Goal: Information Seeking & Learning: Understand process/instructions

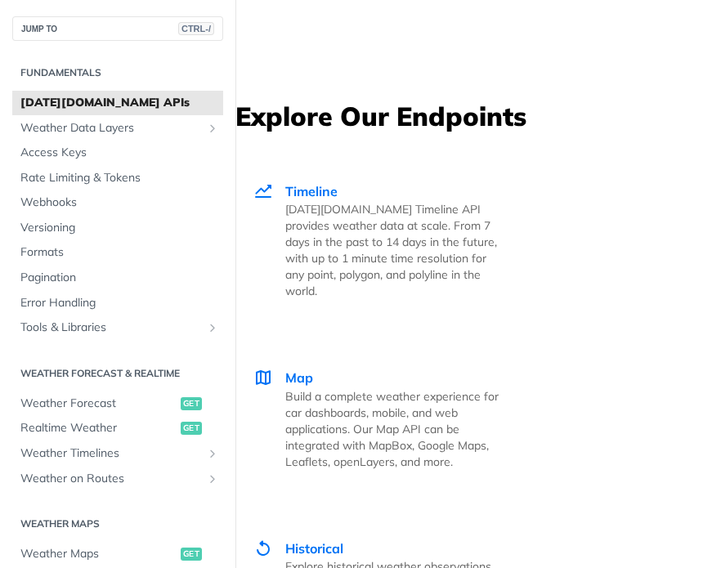
scroll to position [4826, 0]
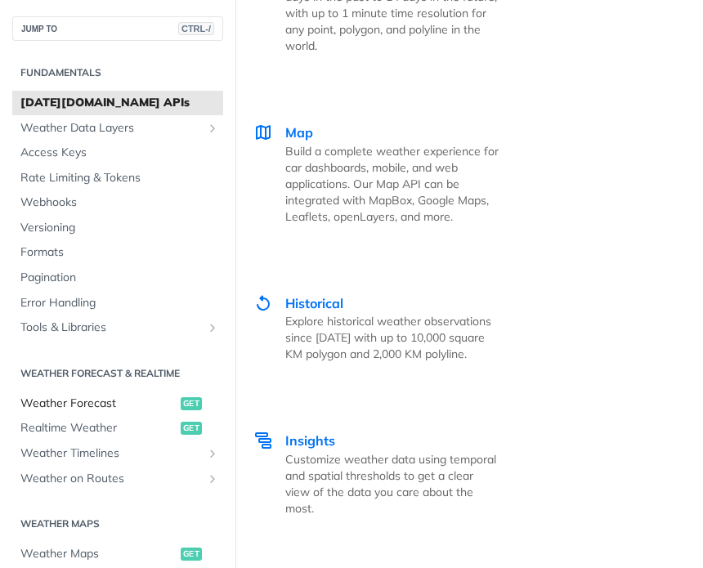
click at [132, 404] on span "Weather Forecast" at bounding box center [98, 404] width 156 height 16
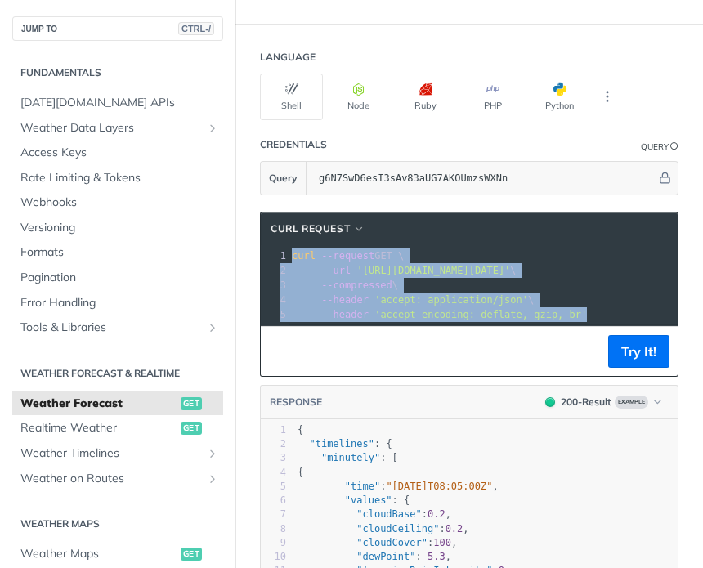
drag, startPoint x: 571, startPoint y: 312, endPoint x: 337, endPoint y: 262, distance: 239.4
click at [267, 212] on div "cURL Request xxxxxxxxxx 1 curl --request GET \ 2 --url 'https://api.tomorrow.io…" at bounding box center [469, 294] width 419 height 165
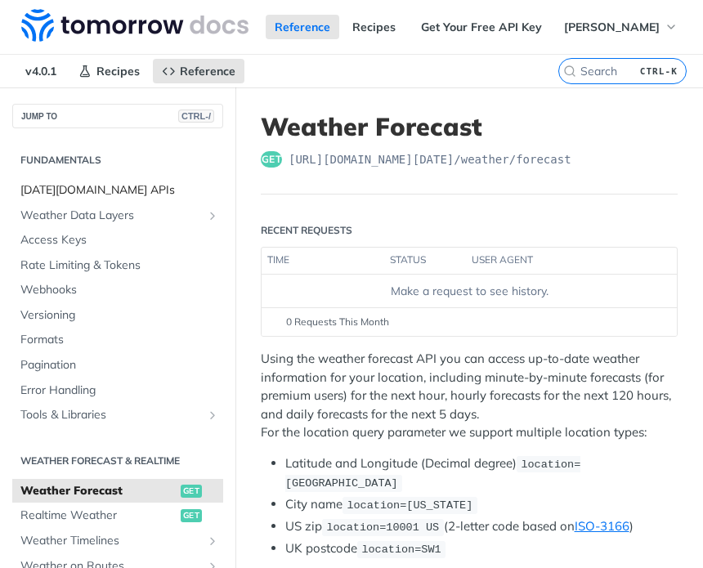
click at [115, 192] on span "Tomorrow.io APIs" at bounding box center [119, 190] width 199 height 16
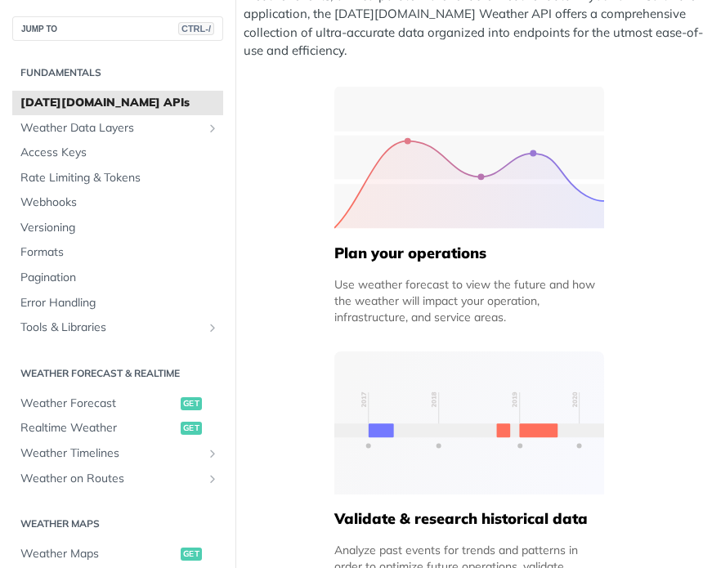
scroll to position [491, 0]
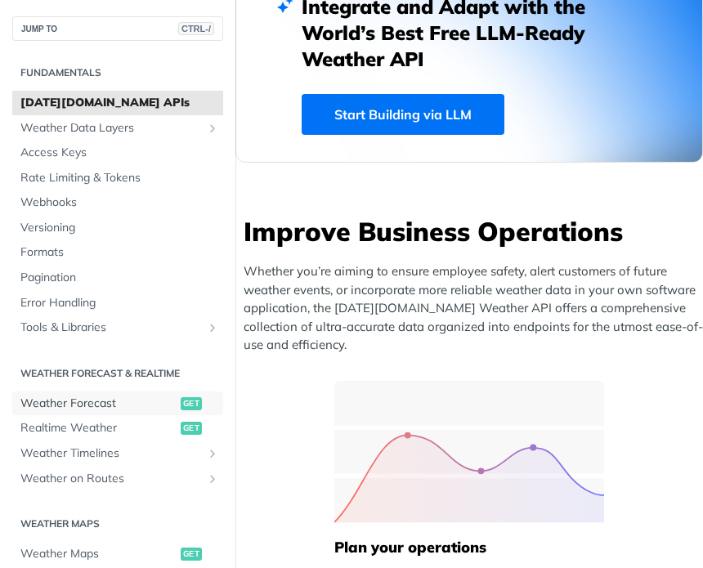
drag, startPoint x: 115, startPoint y: 414, endPoint x: 184, endPoint y: 350, distance: 94.4
click at [115, 414] on link "Weather Forecast get" at bounding box center [117, 404] width 211 height 25
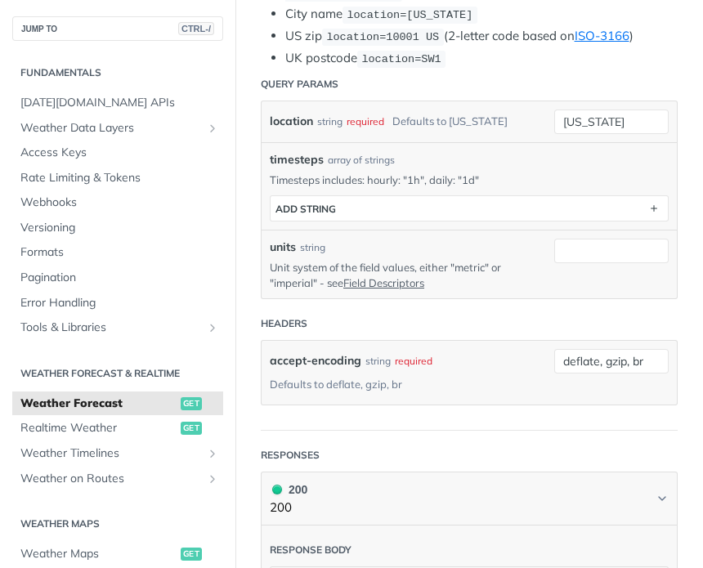
scroll to position [355, 0]
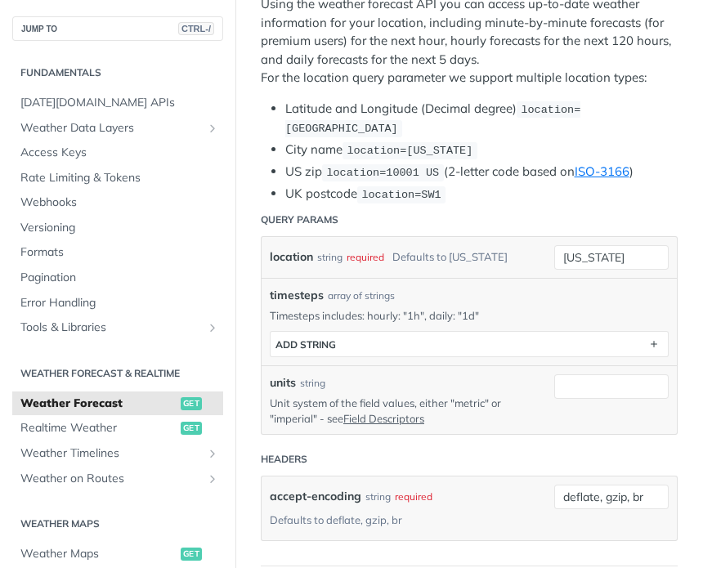
drag, startPoint x: 254, startPoint y: 117, endPoint x: 401, endPoint y: 182, distance: 161.1
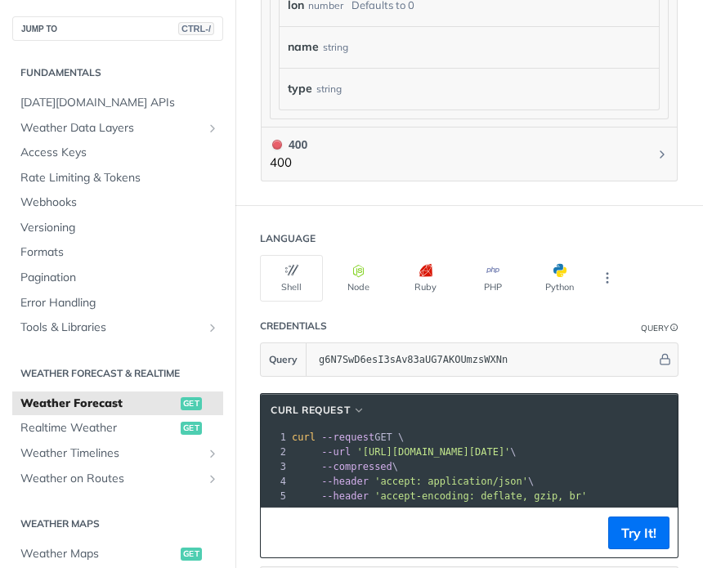
scroll to position [1800, 0]
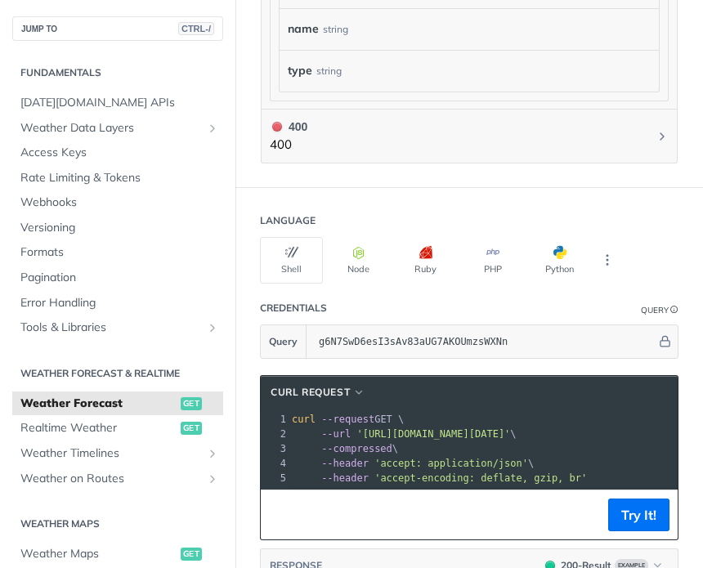
drag, startPoint x: 269, startPoint y: 314, endPoint x: 565, endPoint y: 457, distance: 328.9
click at [565, 457] on div "Language Shell Node Ruby PHP Python Credentials Query Query g6N7SwD6esI3sAv83aU…" at bounding box center [470, 566] width 468 height 756
click at [559, 488] on div at bounding box center [610, 488] width 642 height 1
click at [552, 464] on pre "--header 'accept: application/json' \" at bounding box center [610, 463] width 643 height 15
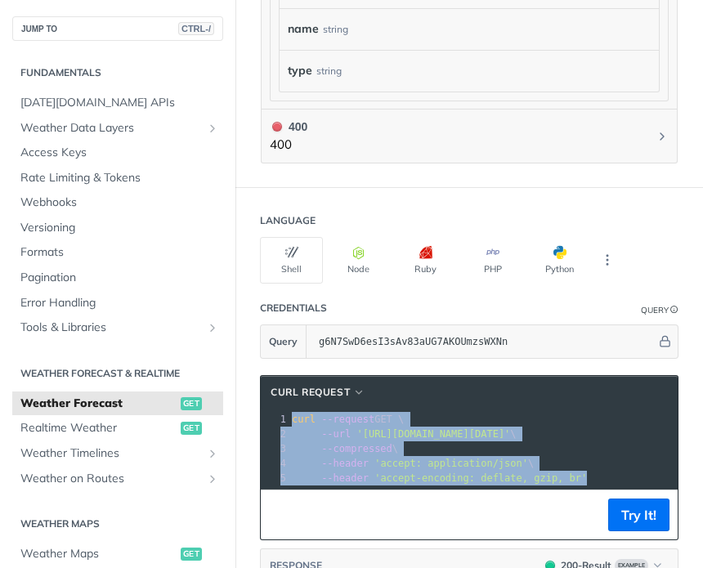
copy div "curl --request GET \ 2 --url 'https://api.tomorrow.io/v4/weather/forecast?locat…"
click at [88, 432] on span "Realtime Weather" at bounding box center [98, 428] width 156 height 16
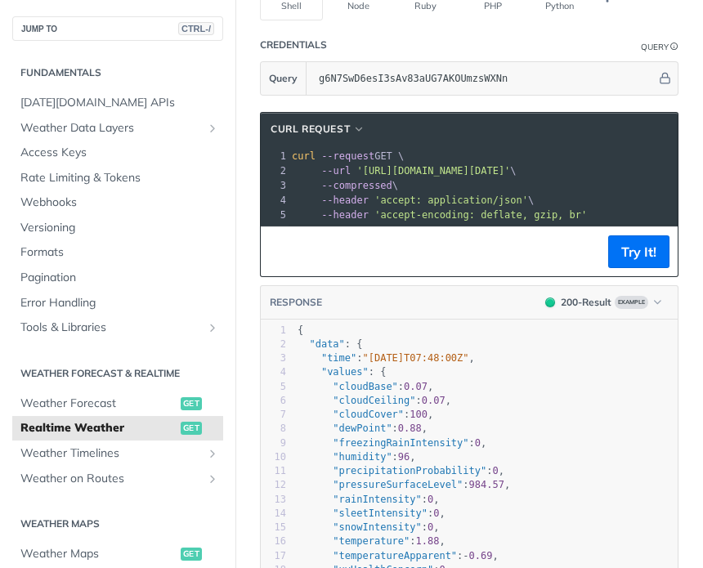
scroll to position [1458, 0]
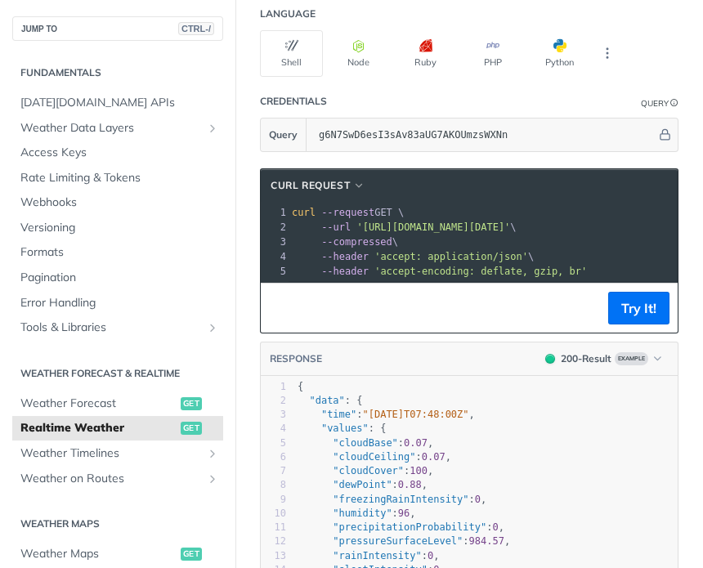
click at [431, 235] on pre "--compressed \" at bounding box center [602, 242] width 627 height 15
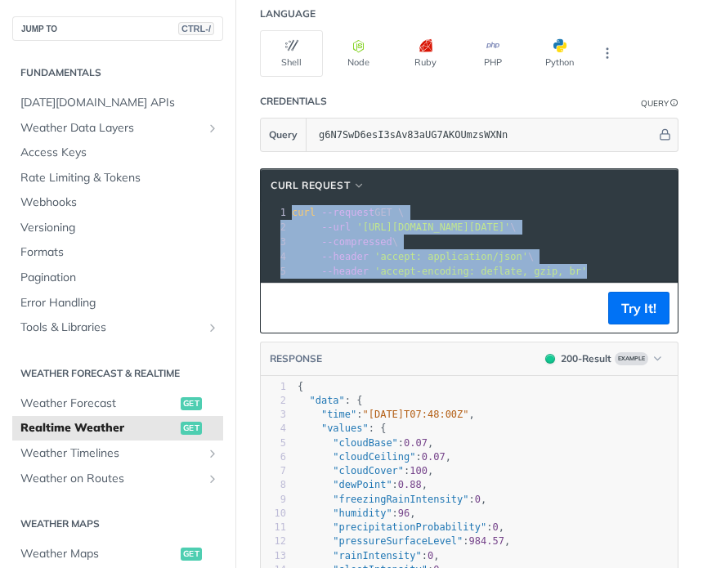
copy div "curl --request GET \ 2 --url 'https://api.tomorrow.io/v4/weather/realtime?locat…"
click at [131, 449] on span "Weather Timelines" at bounding box center [111, 454] width 182 height 16
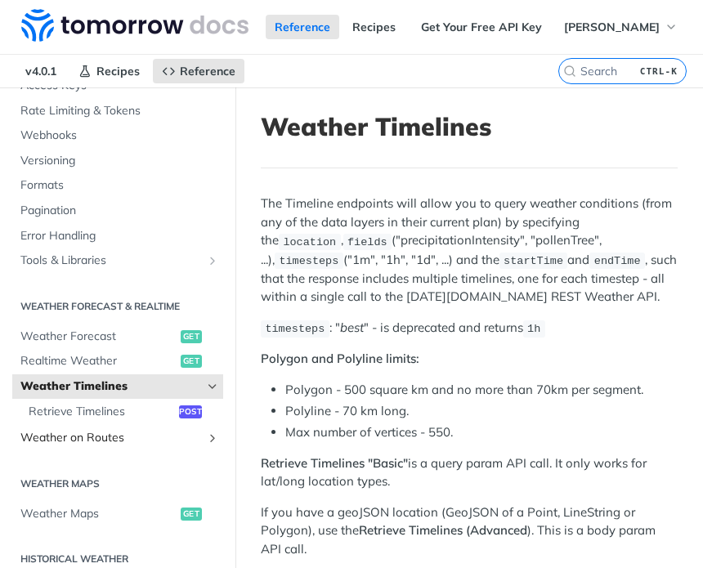
scroll to position [164, 0]
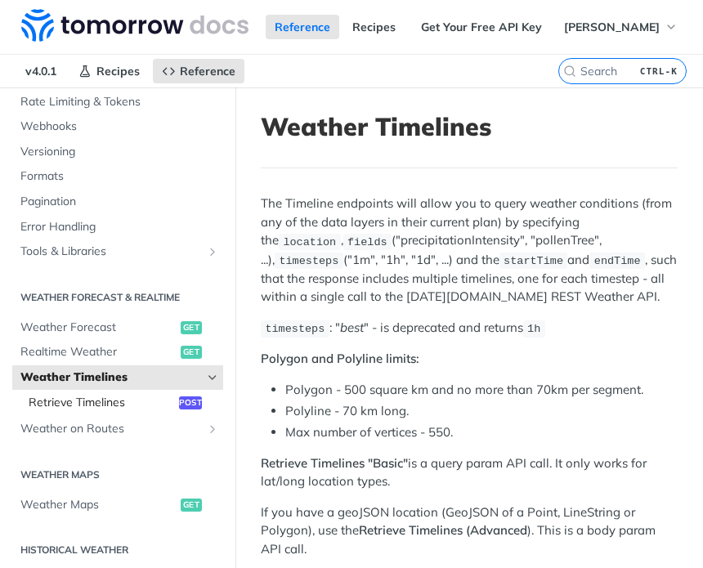
click at [106, 396] on span "Retrieve Timelines" at bounding box center [102, 403] width 146 height 16
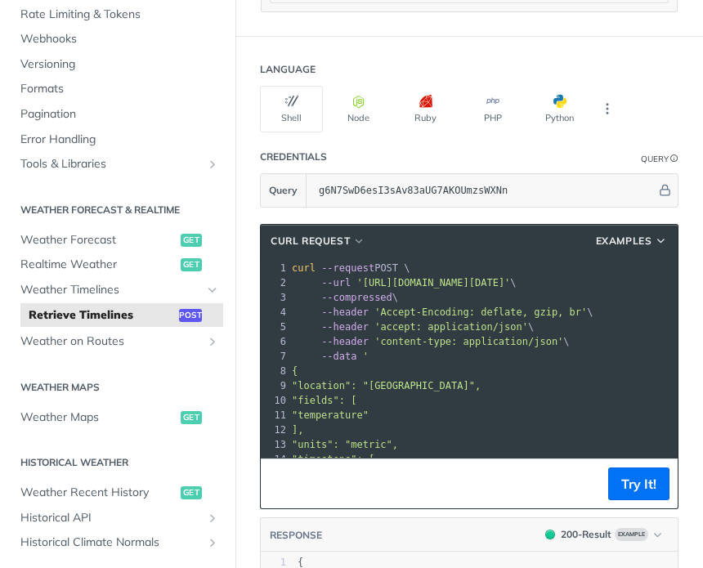
scroll to position [2127, 0]
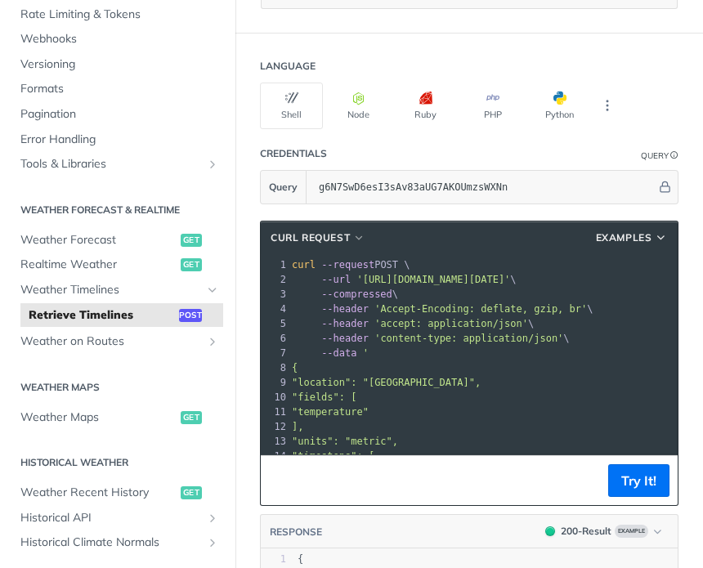
click at [511, 375] on pre ""location": "42.3478, -71.0466"," at bounding box center [537, 382] width 497 height 15
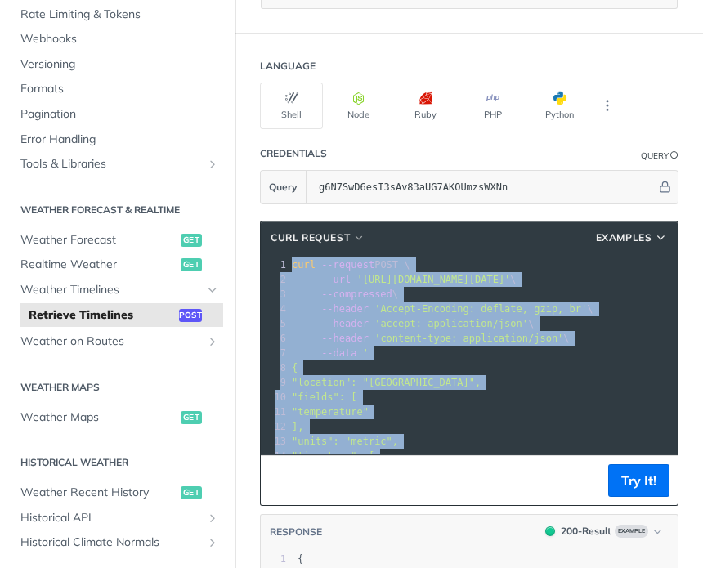
copy div "curl --request POST \ 2 --url 'https://api.tomorrow.io/v4/timelines?apikey=g6N7…"
